Goal: Task Accomplishment & Management: Manage account settings

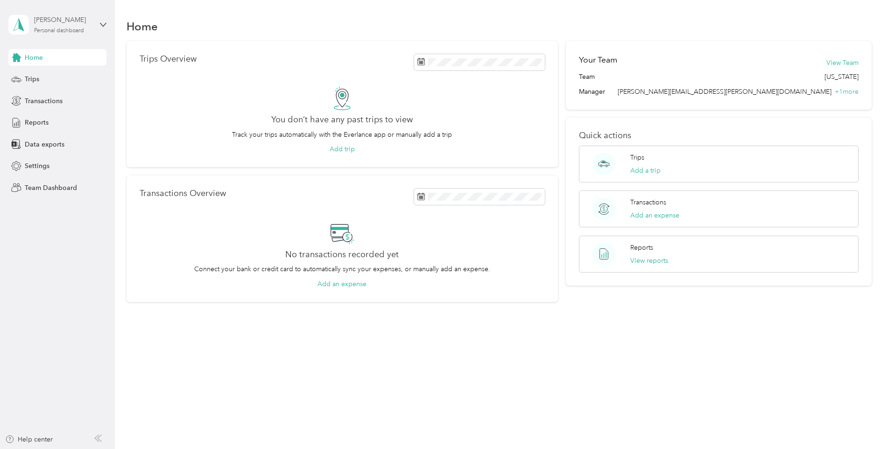
click at [53, 28] on div "Personal dashboard" at bounding box center [59, 31] width 50 height 6
click at [42, 79] on div "Team dashboard" at bounding box center [159, 77] width 289 height 16
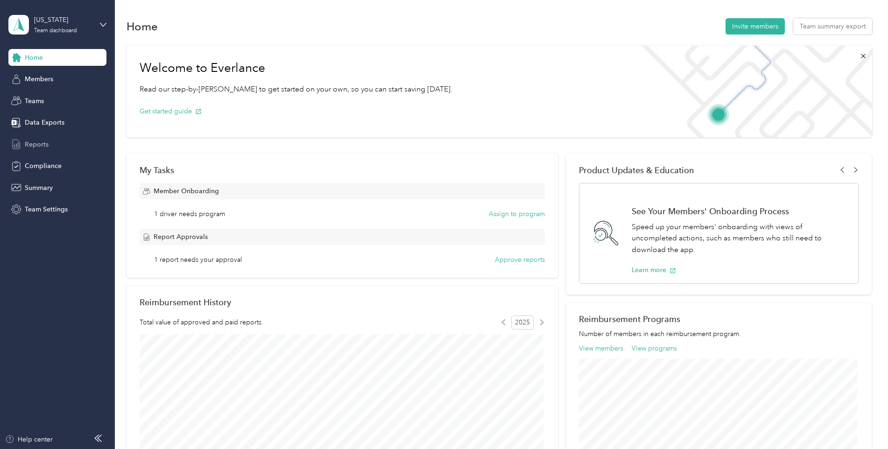
click at [33, 143] on span "Reports" at bounding box center [37, 145] width 24 height 10
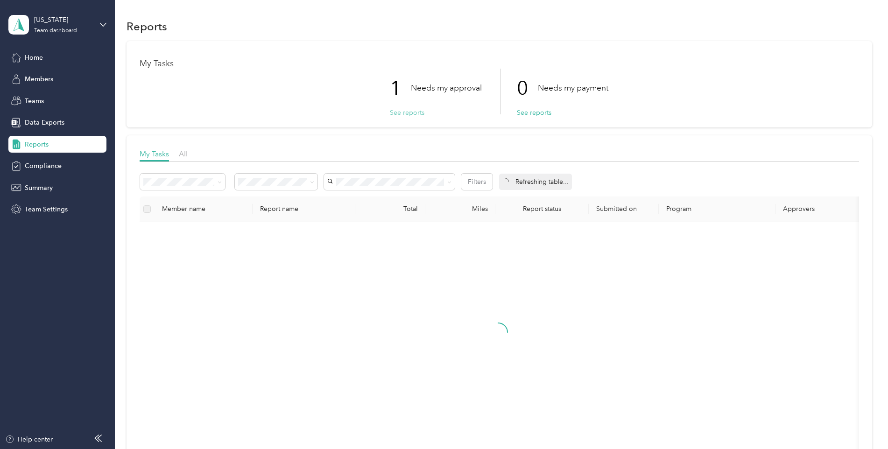
click at [405, 113] on button "See reports" at bounding box center [407, 113] width 35 height 10
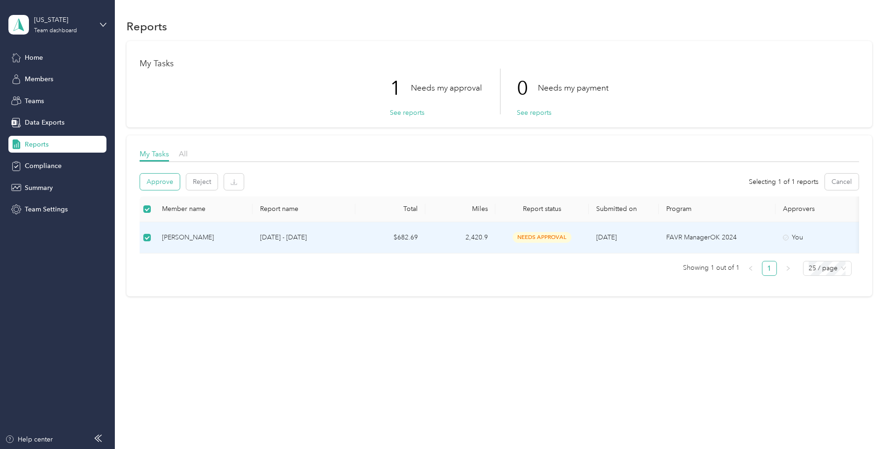
click at [157, 183] on button "Approve" at bounding box center [160, 182] width 40 height 16
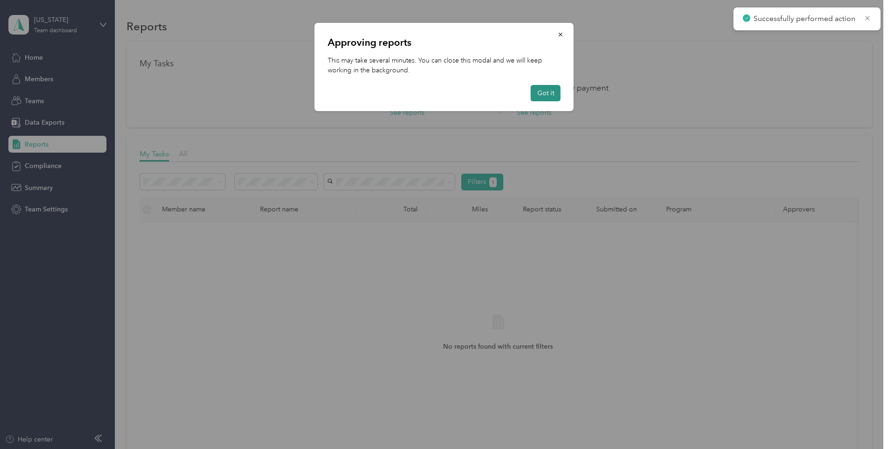
click at [551, 93] on button "Got it" at bounding box center [546, 93] width 30 height 16
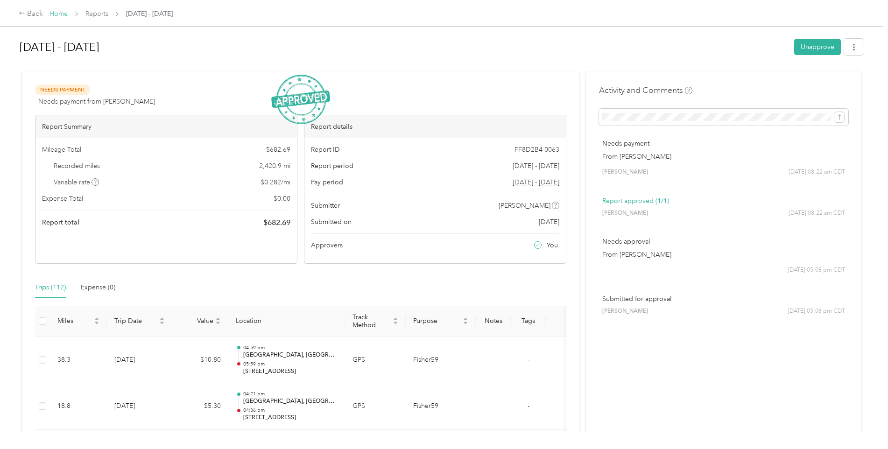
click at [55, 14] on link "Home" at bounding box center [58, 14] width 18 height 8
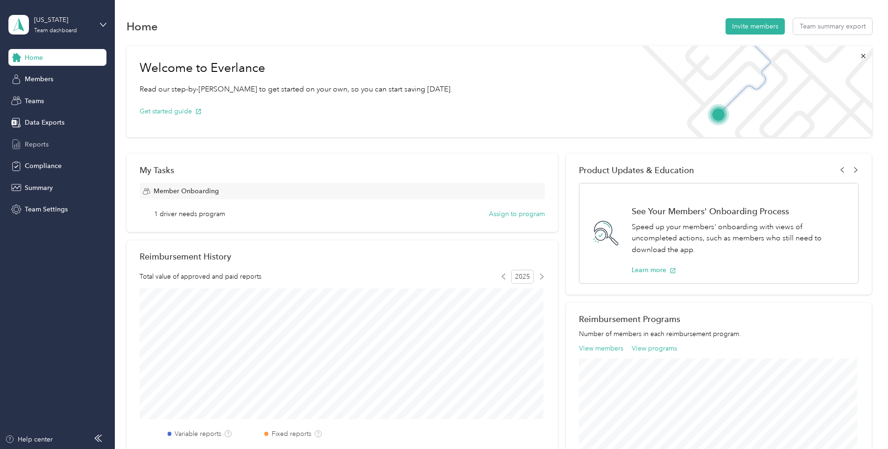
click at [40, 147] on span "Reports" at bounding box center [37, 145] width 24 height 10
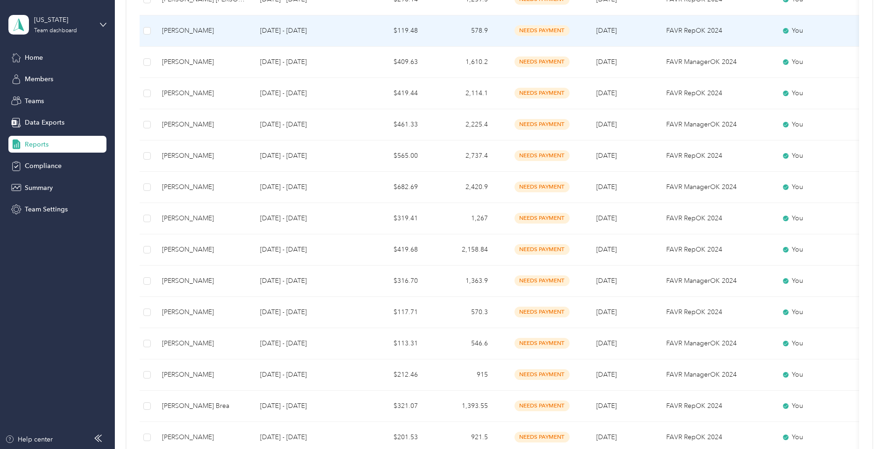
scroll to position [435, 0]
